Goal: Task Accomplishment & Management: Complete application form

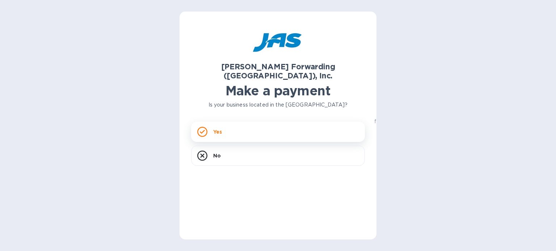
click at [229, 127] on div "Yes" at bounding box center [278, 132] width 174 height 20
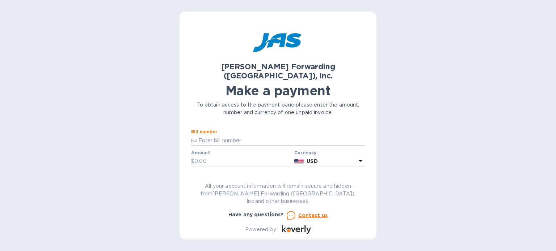
click at [226, 135] on input "text" at bounding box center [281, 140] width 168 height 11
type input "CLT503341653 CLT503341656"
click at [205, 156] on input "text" at bounding box center [242, 161] width 97 height 11
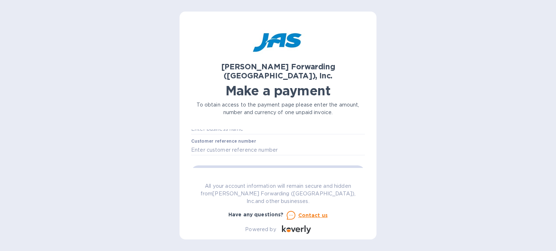
scroll to position [36, 0]
type input "6,931.07"
click at [224, 141] on input "text" at bounding box center [278, 146] width 174 height 11
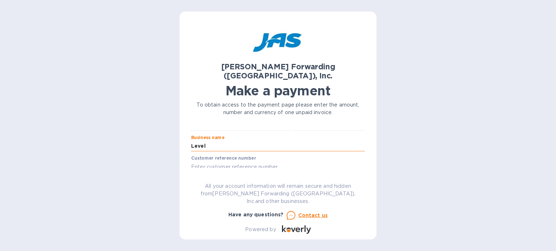
type input "Level 4 Designs"
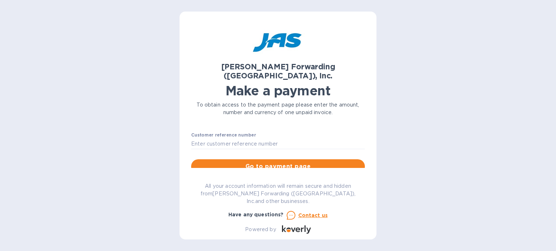
scroll to position [72, 0]
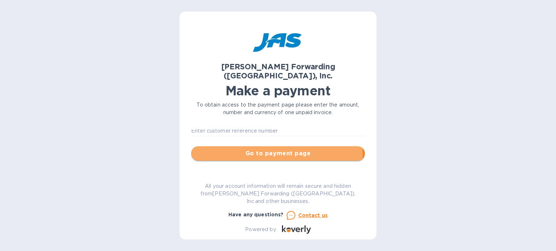
click at [263, 149] on span "Go to payment page" at bounding box center [278, 153] width 162 height 9
